Goal: Task Accomplishment & Management: Use online tool/utility

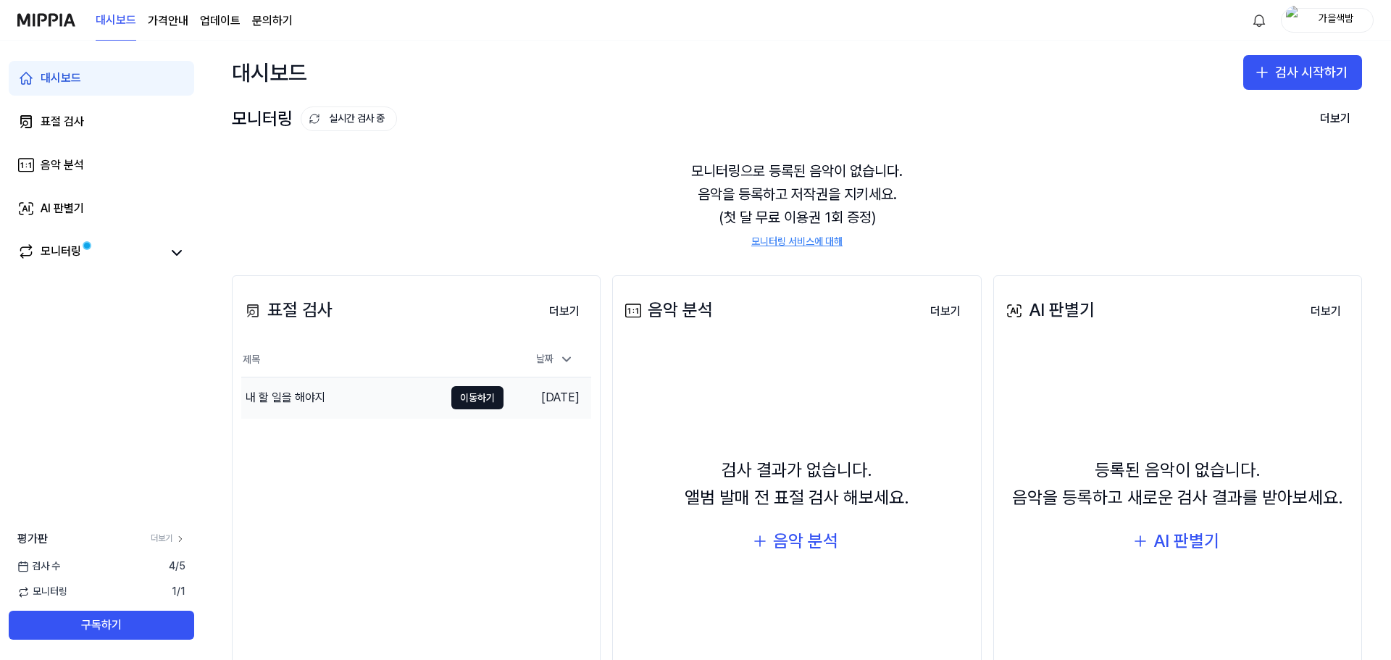
click at [383, 385] on div "내 할 일을 해야지" at bounding box center [342, 398] width 203 height 41
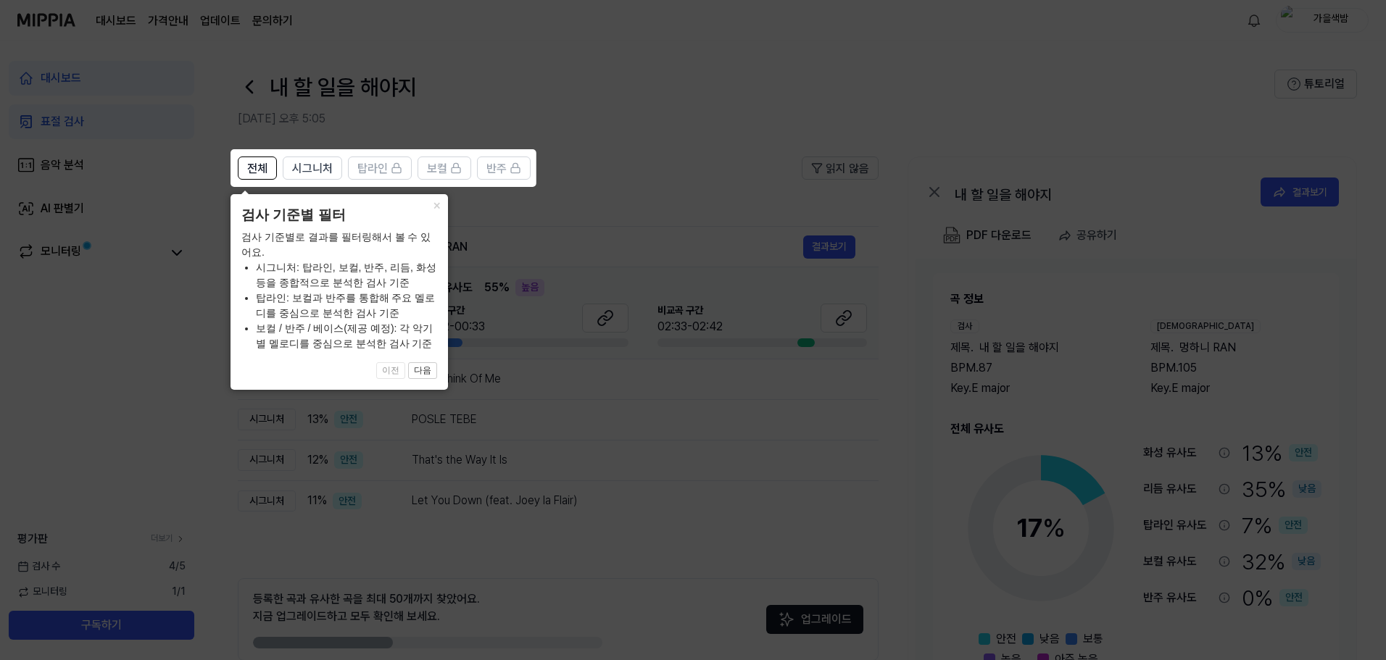
click at [607, 226] on icon at bounding box center [695, 330] width 1391 height 660
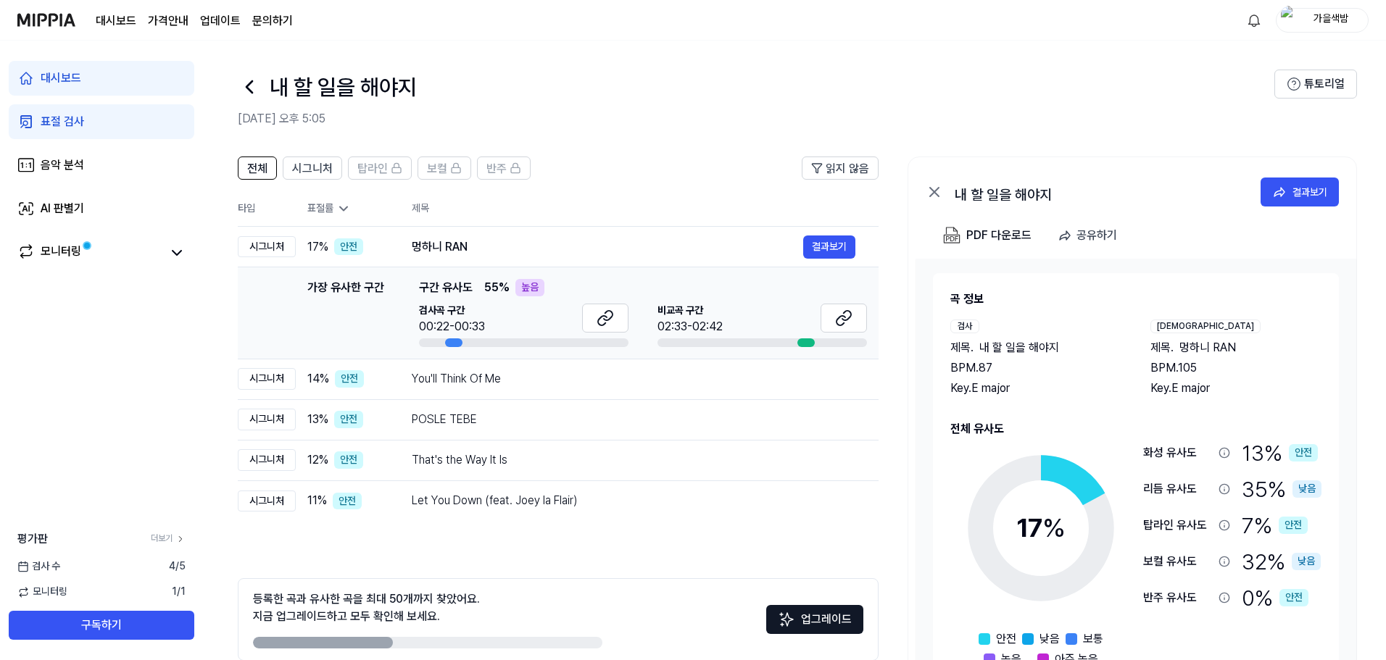
click at [446, 345] on div at bounding box center [453, 342] width 17 height 9
click at [595, 315] on button at bounding box center [605, 318] width 46 height 29
click at [846, 322] on icon at bounding box center [843, 317] width 17 height 17
